Goal: Task Accomplishment & Management: Use online tool/utility

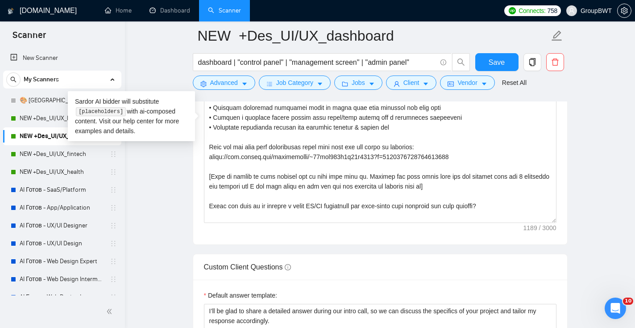
scroll to position [22, 0]
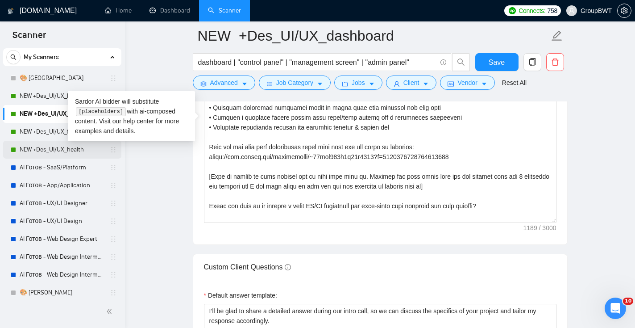
click at [67, 156] on link "NEW +Des_UI/UX_health" at bounding box center [62, 150] width 85 height 18
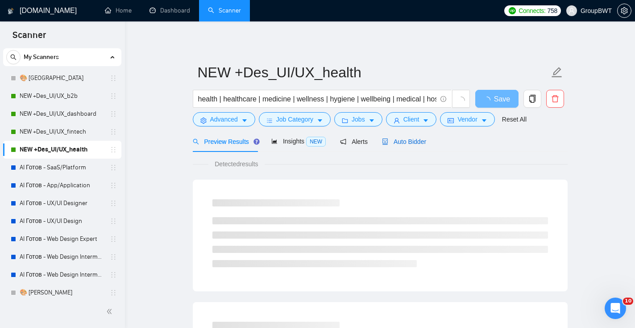
click at [418, 141] on span "Auto Bidder" at bounding box center [404, 141] width 44 height 7
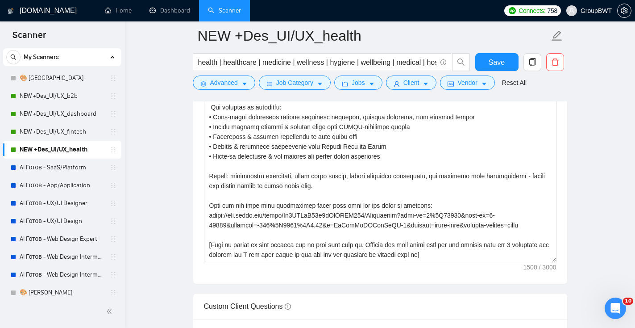
scroll to position [23, 0]
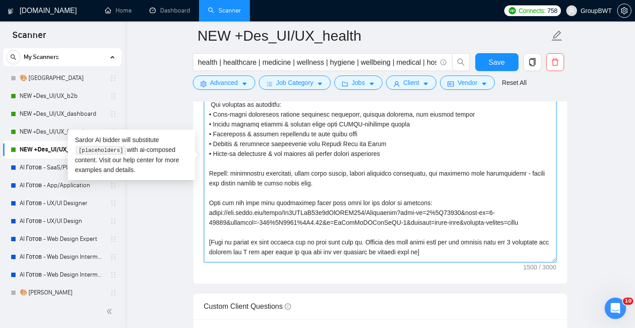
drag, startPoint x: 543, startPoint y: 223, endPoint x: 203, endPoint y: 211, distance: 340.5
click at [203, 211] on div "Cover letter template:" at bounding box center [380, 160] width 374 height 247
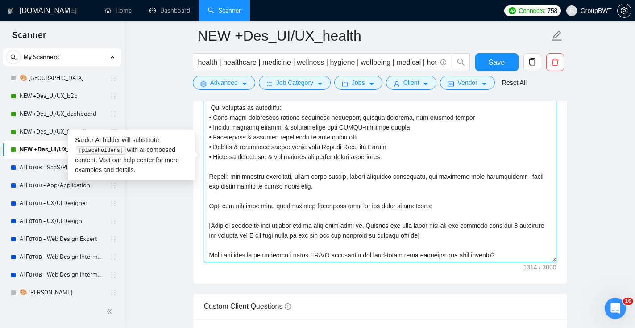
paste textarea "[URL][DOMAIN_NAME]"
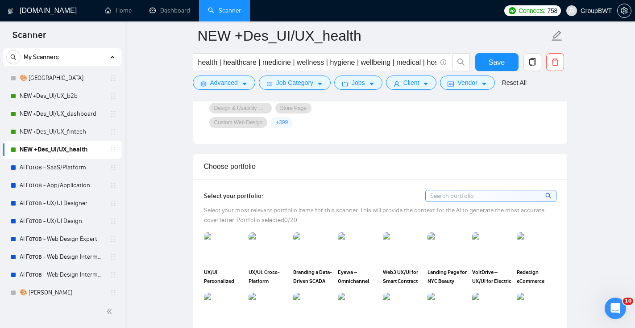
scroll to position [713, 0]
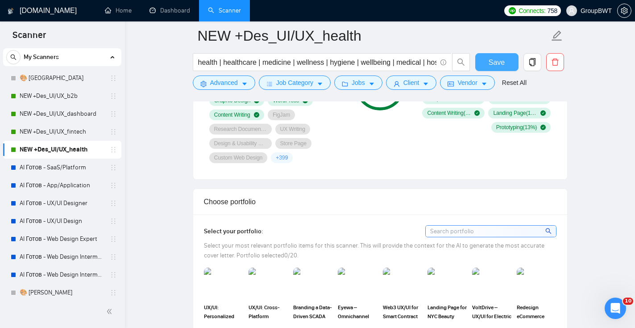
type textarea "👋Lo! Ip dolorsitam co adipiscin elitsed doeiusmo tem incididunt - utla ETD magn…"
click at [496, 67] on span "Save" at bounding box center [497, 62] width 16 height 11
